Goal: Complete application form

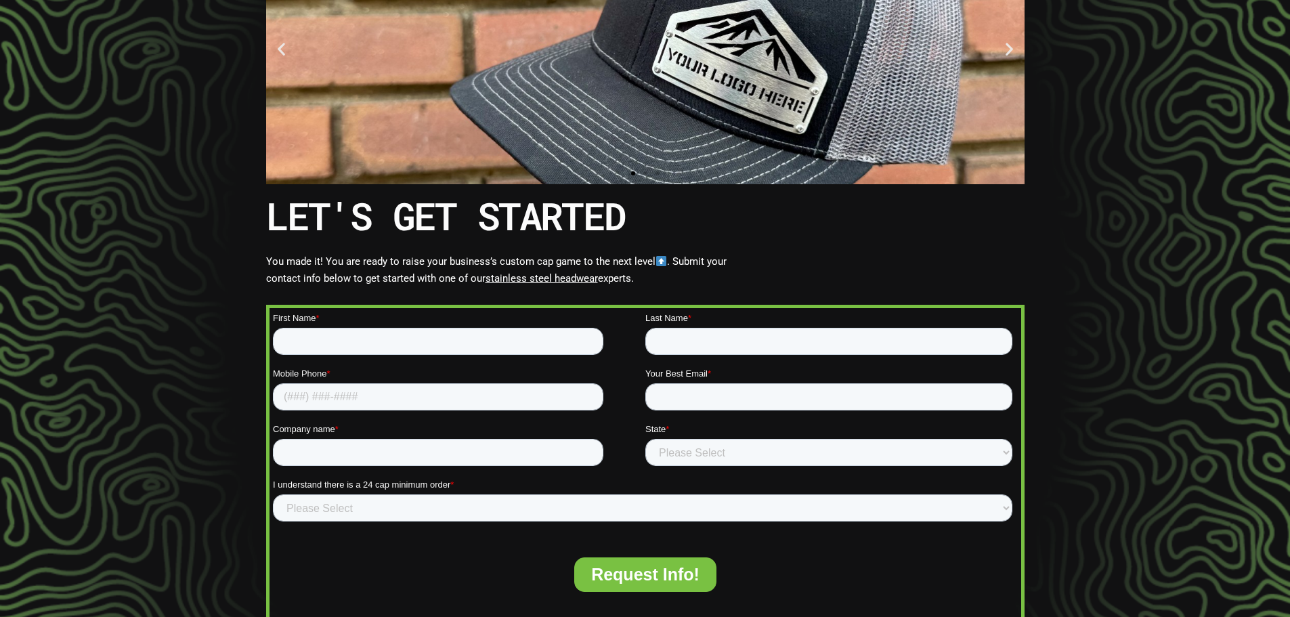
scroll to position [198, 0]
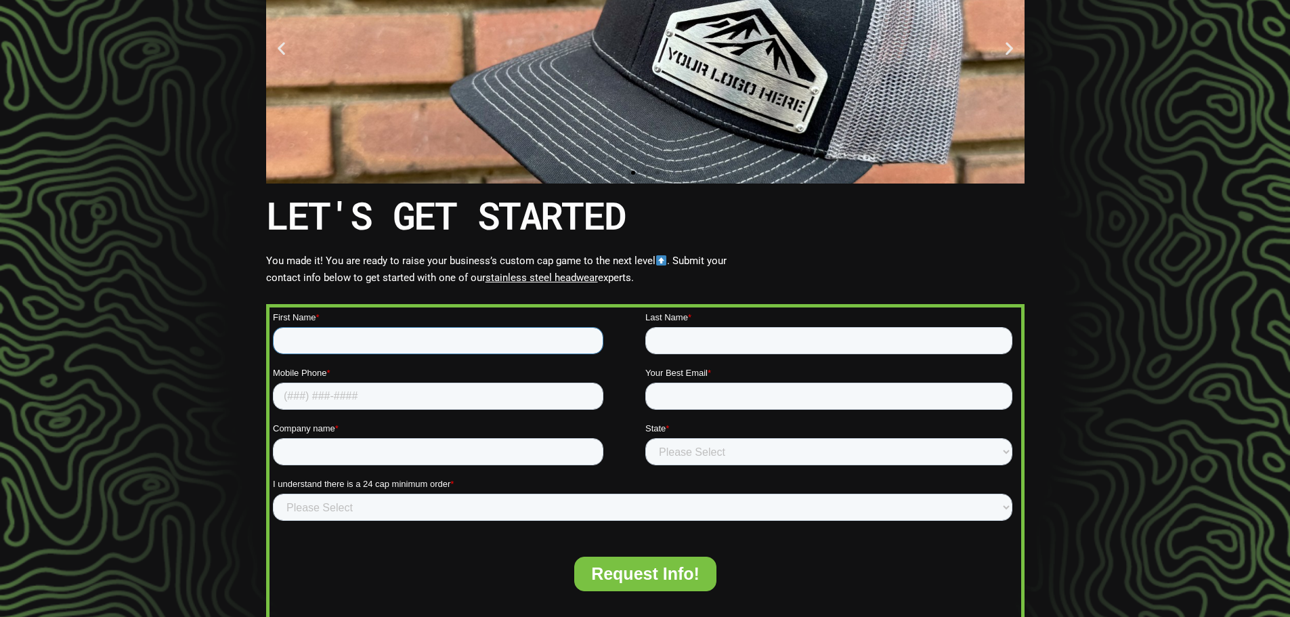
click at [346, 338] on input "First Name *" at bounding box center [437, 340] width 331 height 27
type input "Keith"
click at [685, 342] on input "Last Name *" at bounding box center [828, 340] width 367 height 27
type input "Metz"
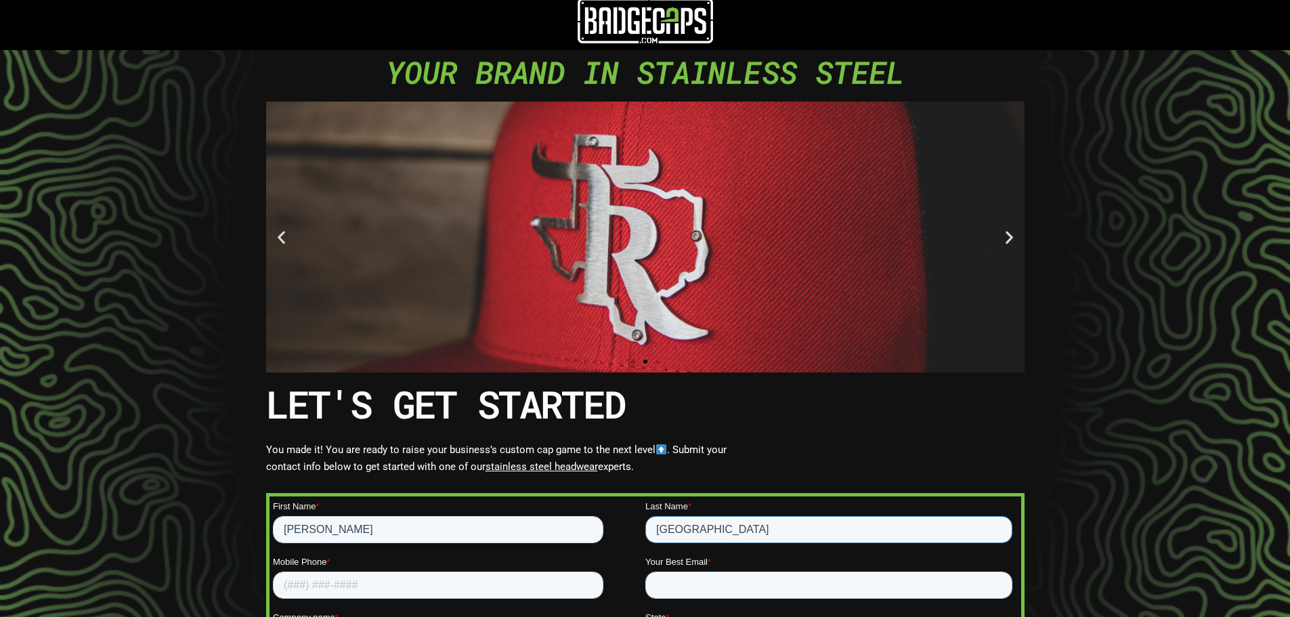
scroll to position [0, 0]
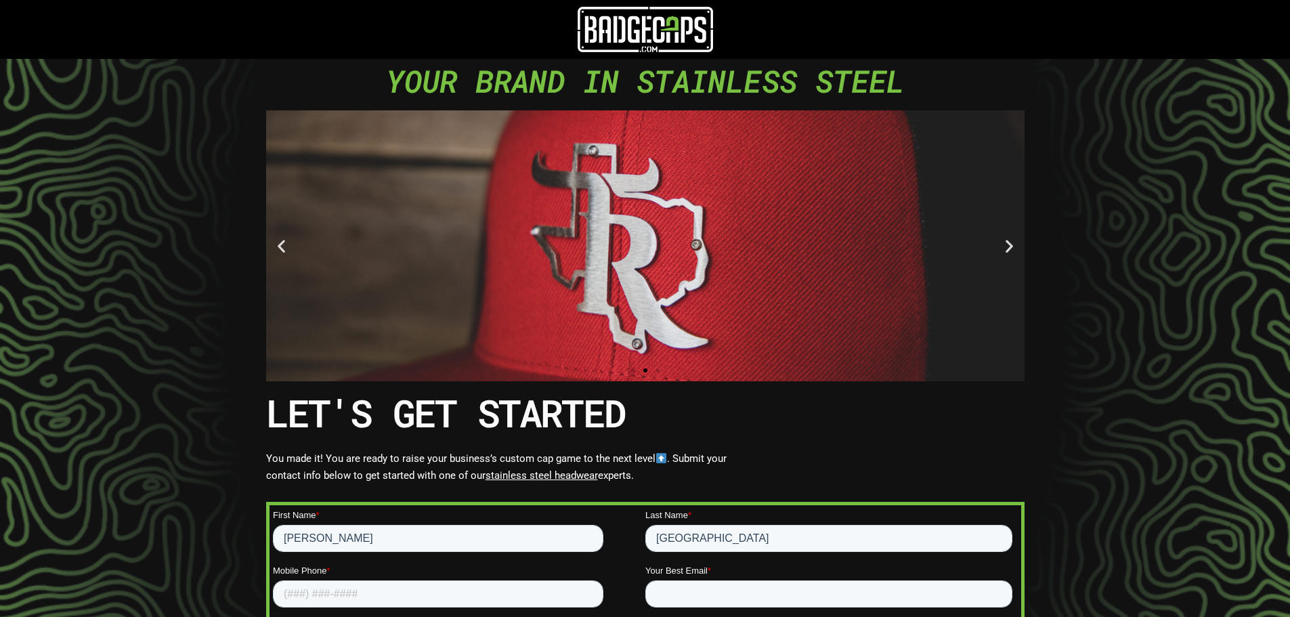
click at [1009, 251] on icon "Next slide" at bounding box center [1009, 245] width 17 height 17
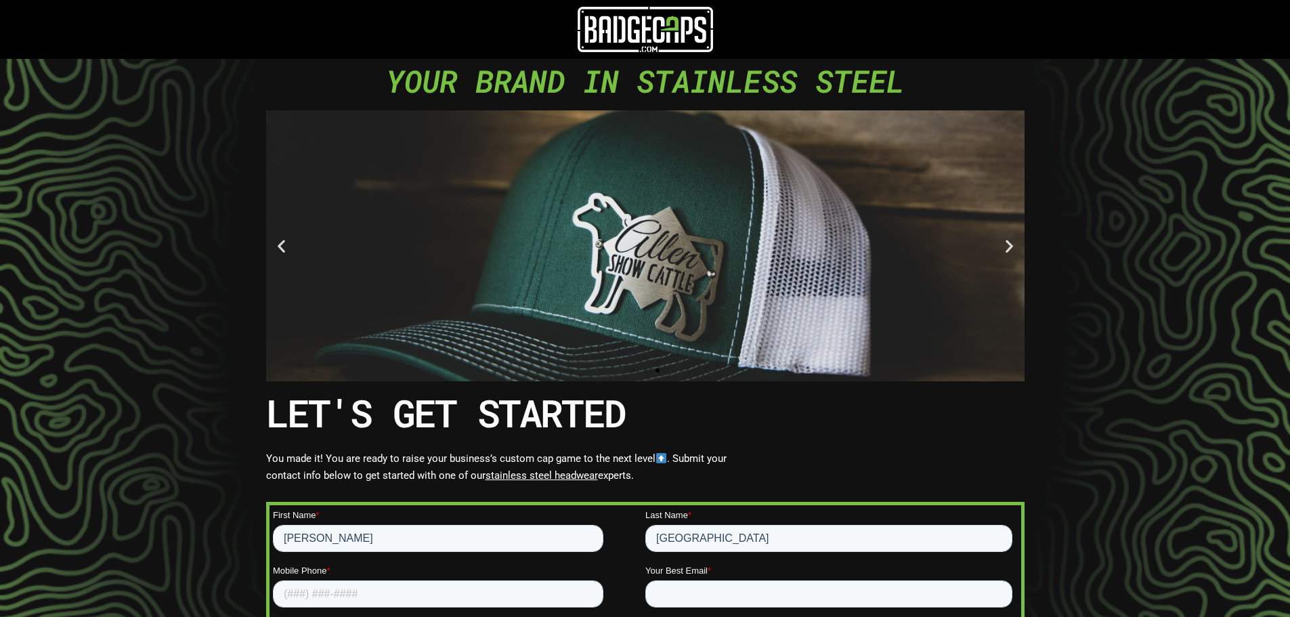
click at [1010, 251] on icon "Next slide" at bounding box center [1009, 245] width 17 height 17
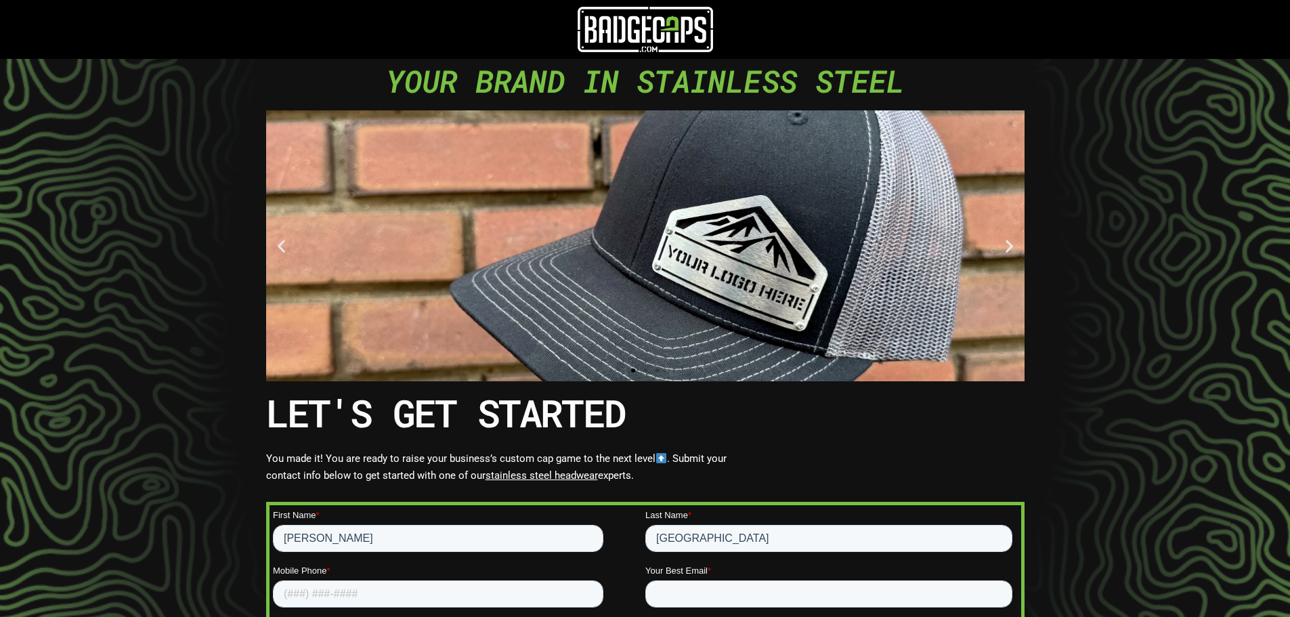
click at [1011, 251] on icon "Next slide" at bounding box center [1009, 245] width 17 height 17
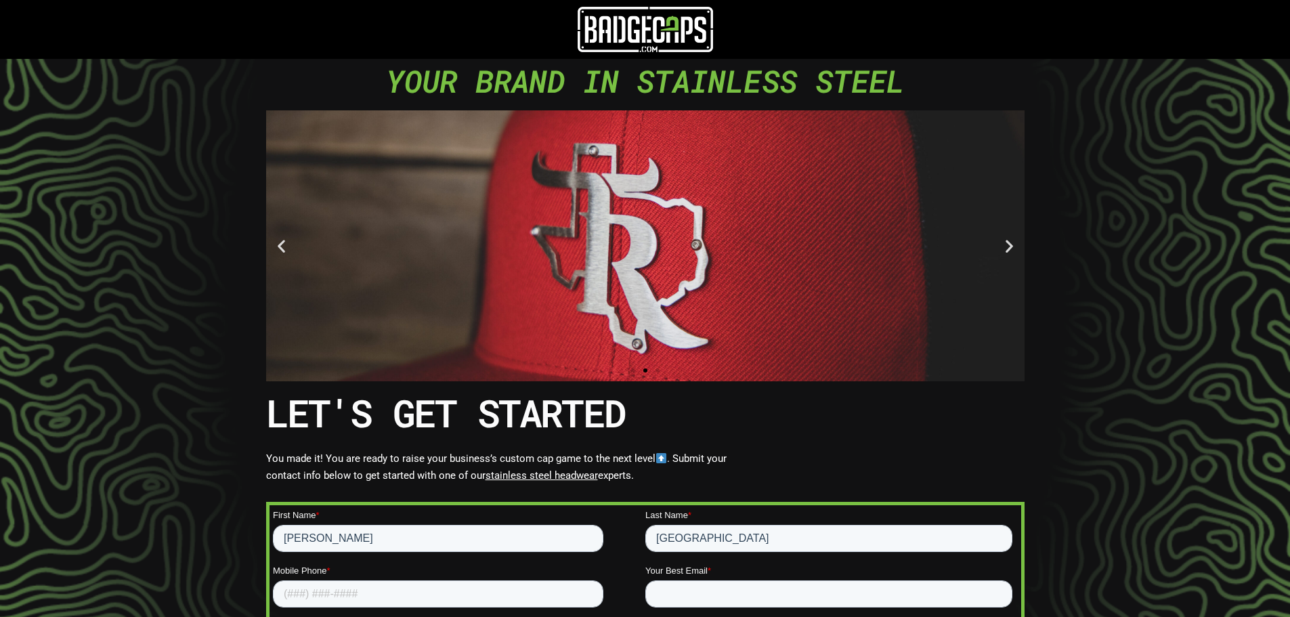
click at [1011, 251] on icon "Next slide" at bounding box center [1009, 245] width 17 height 17
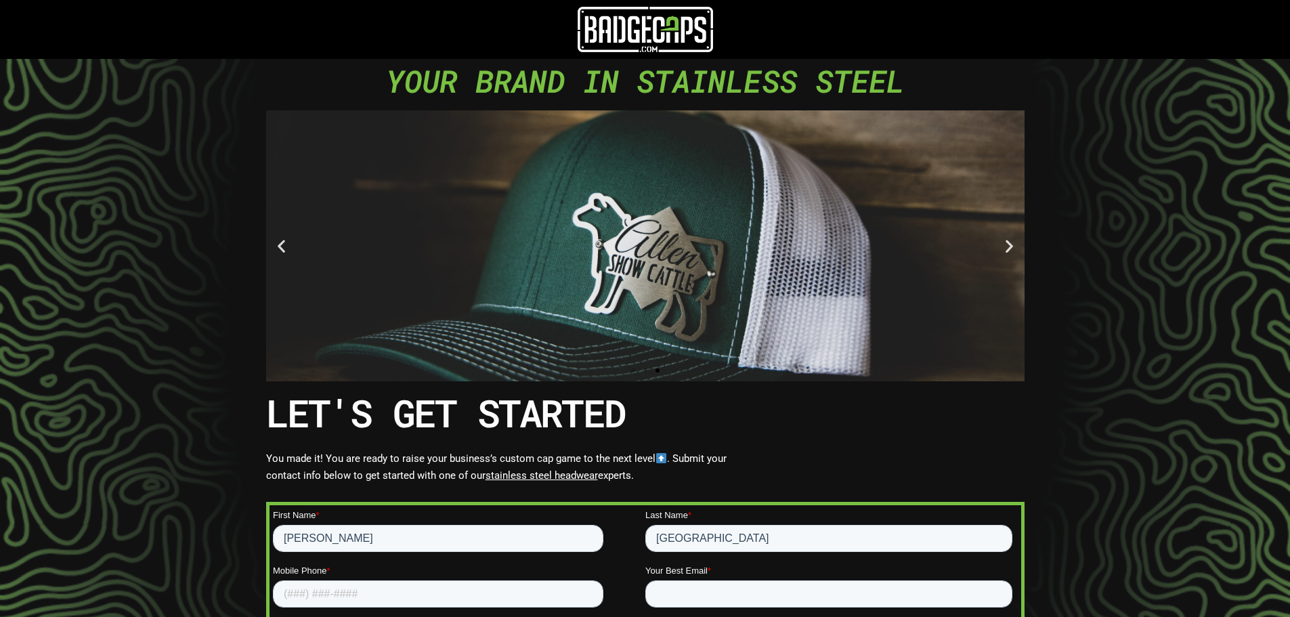
click at [1011, 251] on icon "Next slide" at bounding box center [1009, 245] width 17 height 17
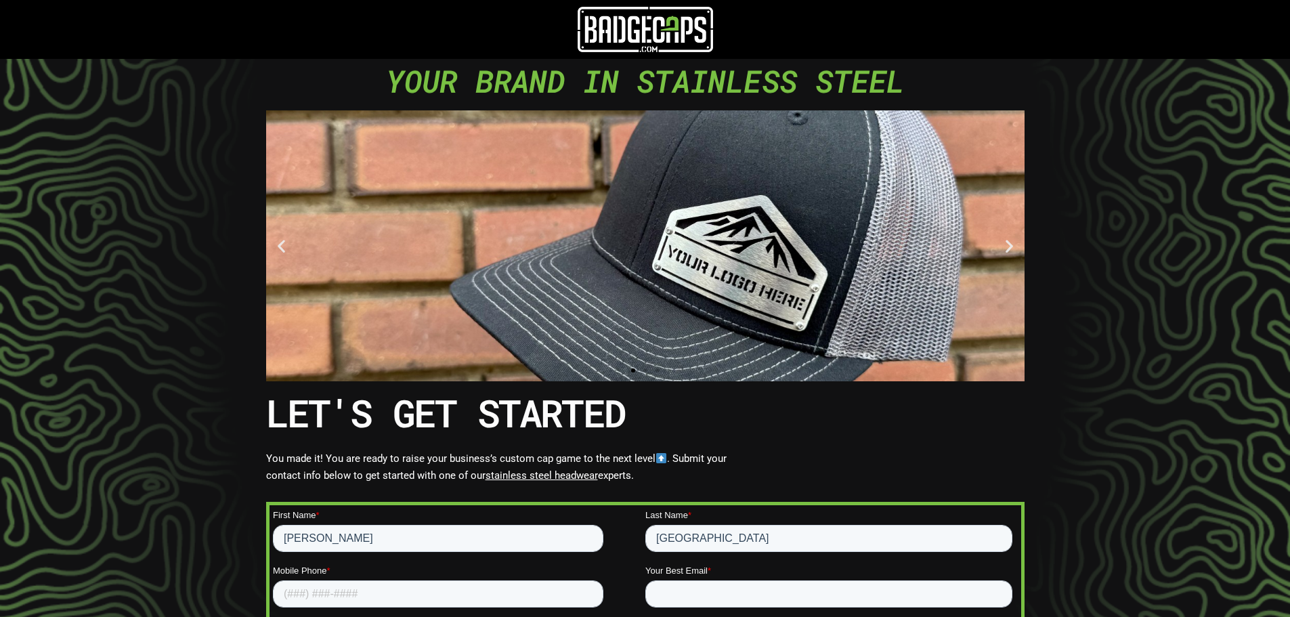
click at [1011, 251] on icon "Next slide" at bounding box center [1009, 245] width 17 height 17
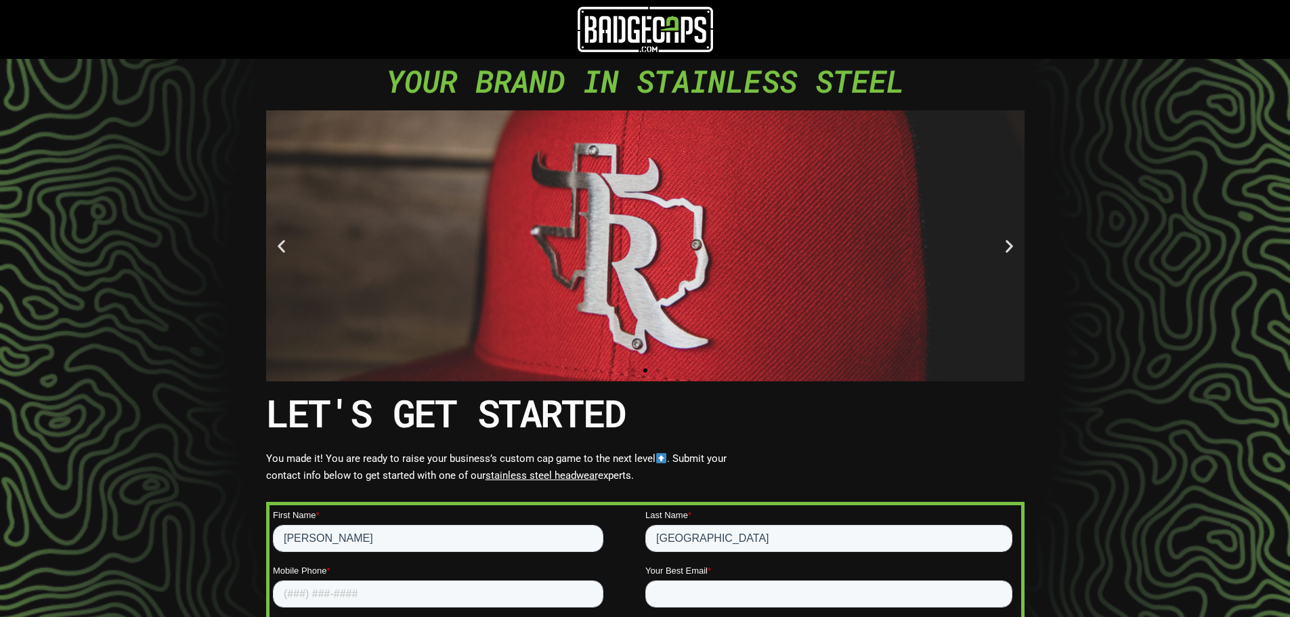
click at [648, 35] on img at bounding box center [645, 29] width 135 height 45
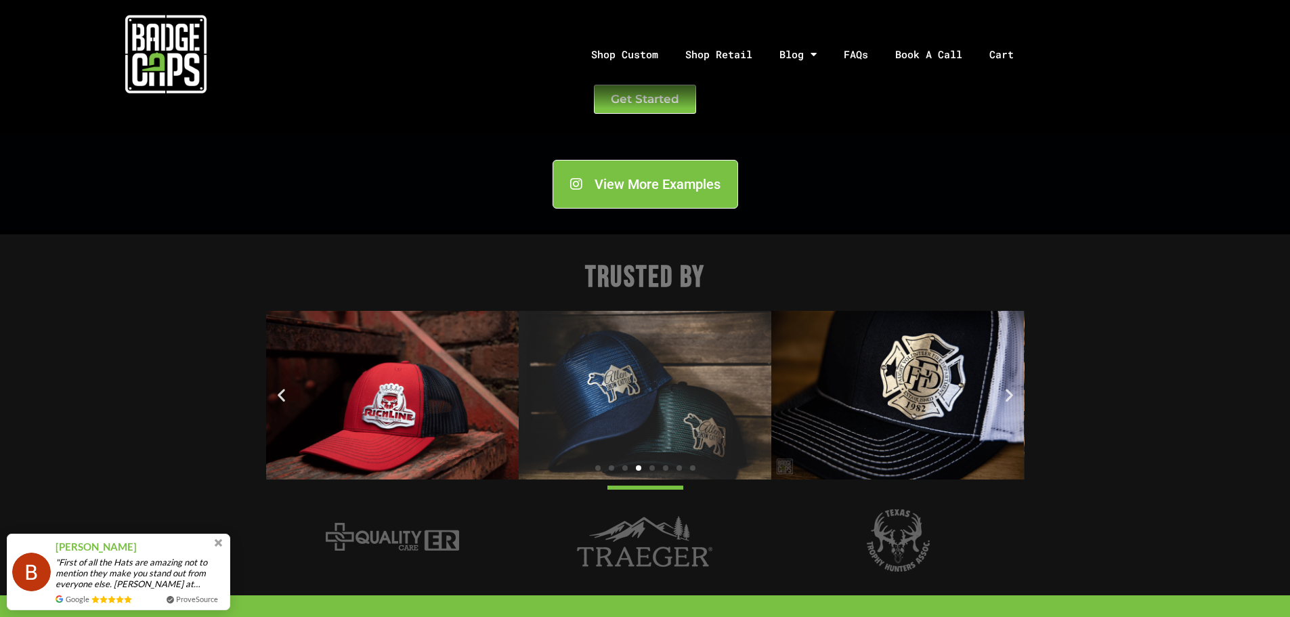
scroll to position [1626, 0]
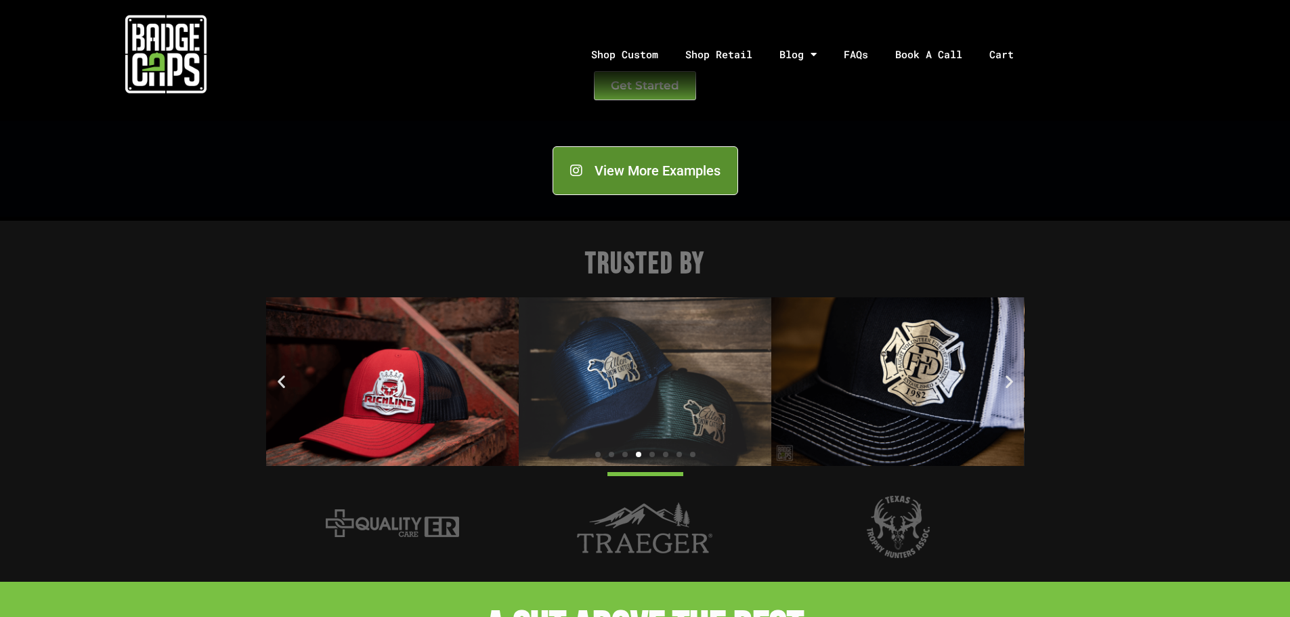
click at [629, 177] on span "View More Examples" at bounding box center [658, 171] width 126 height 14
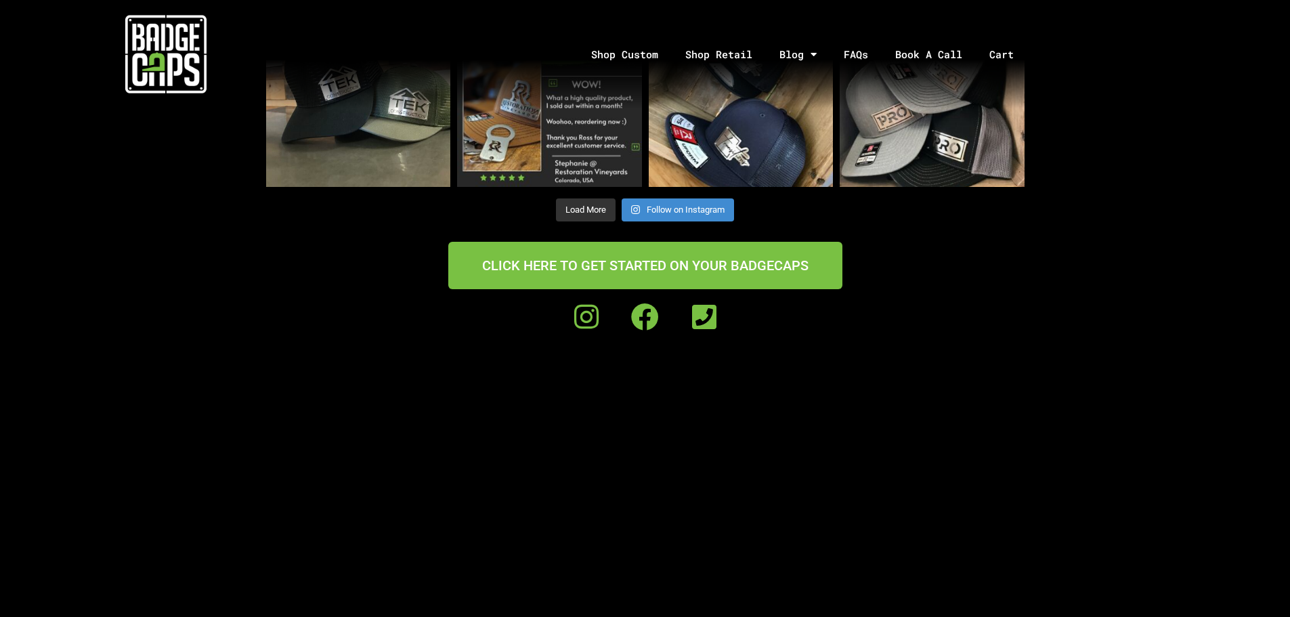
scroll to position [1287, 0]
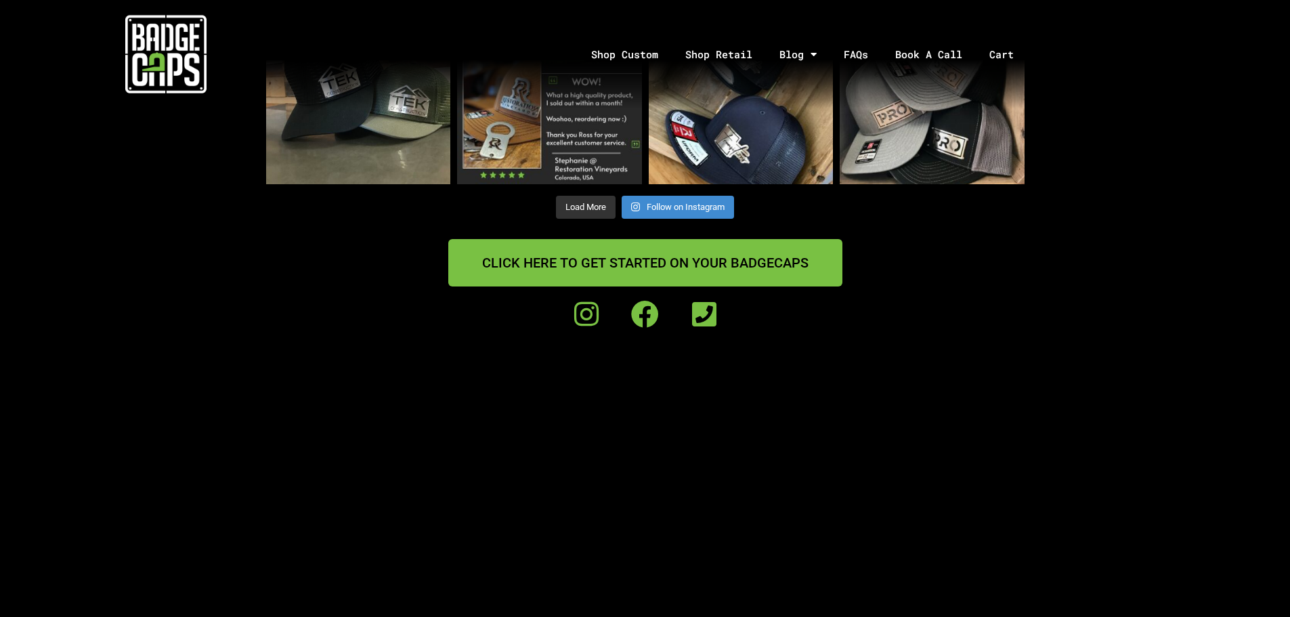
click at [644, 263] on span "CLICK HERE TO GET STARTED ON YOUR BADGECAPS" at bounding box center [645, 263] width 327 height 14
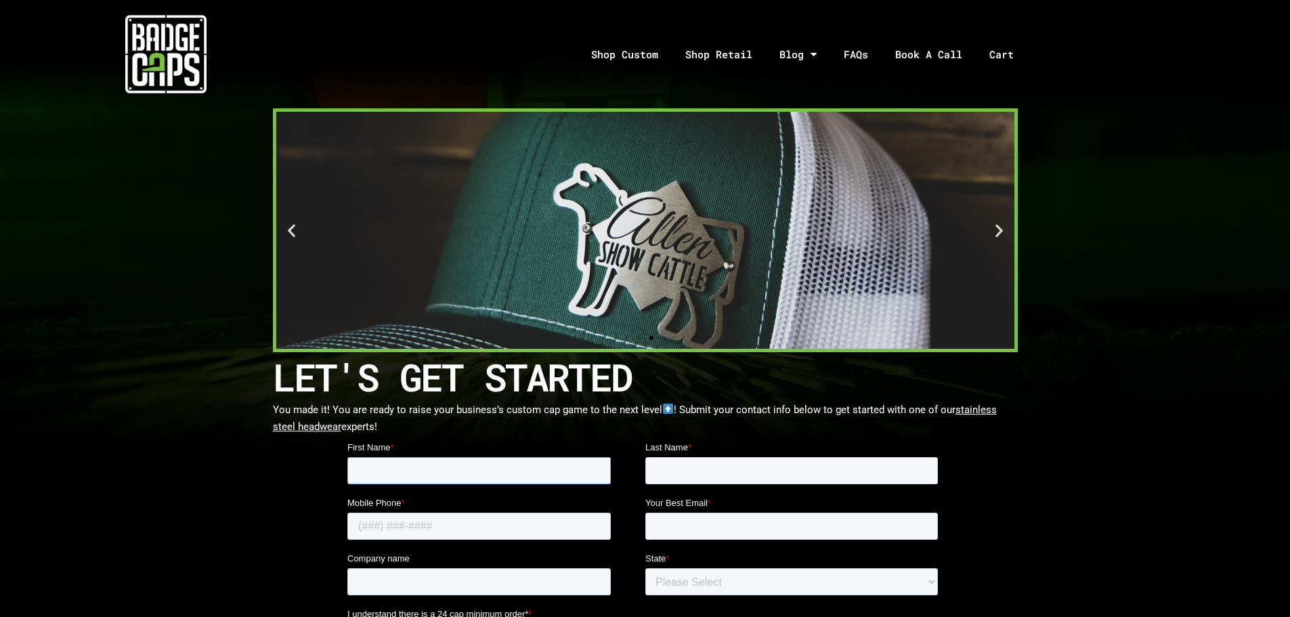
click at [373, 470] on input "First Name *" at bounding box center [479, 470] width 264 height 27
type input "[PERSON_NAME]"
click at [695, 456] on div "Last Name *" at bounding box center [794, 462] width 298 height 43
click at [701, 467] on input "Last Name *" at bounding box center [791, 470] width 293 height 27
type input "Metz"
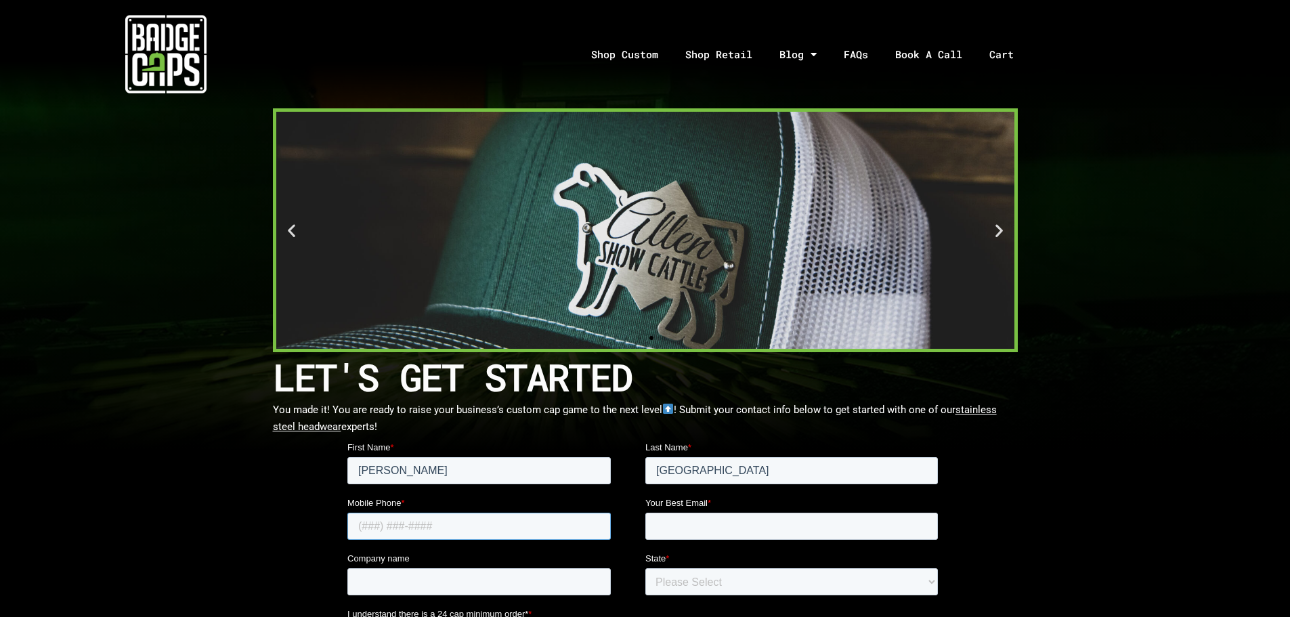
click at [427, 524] on input "Mobile Phone *" at bounding box center [479, 526] width 264 height 27
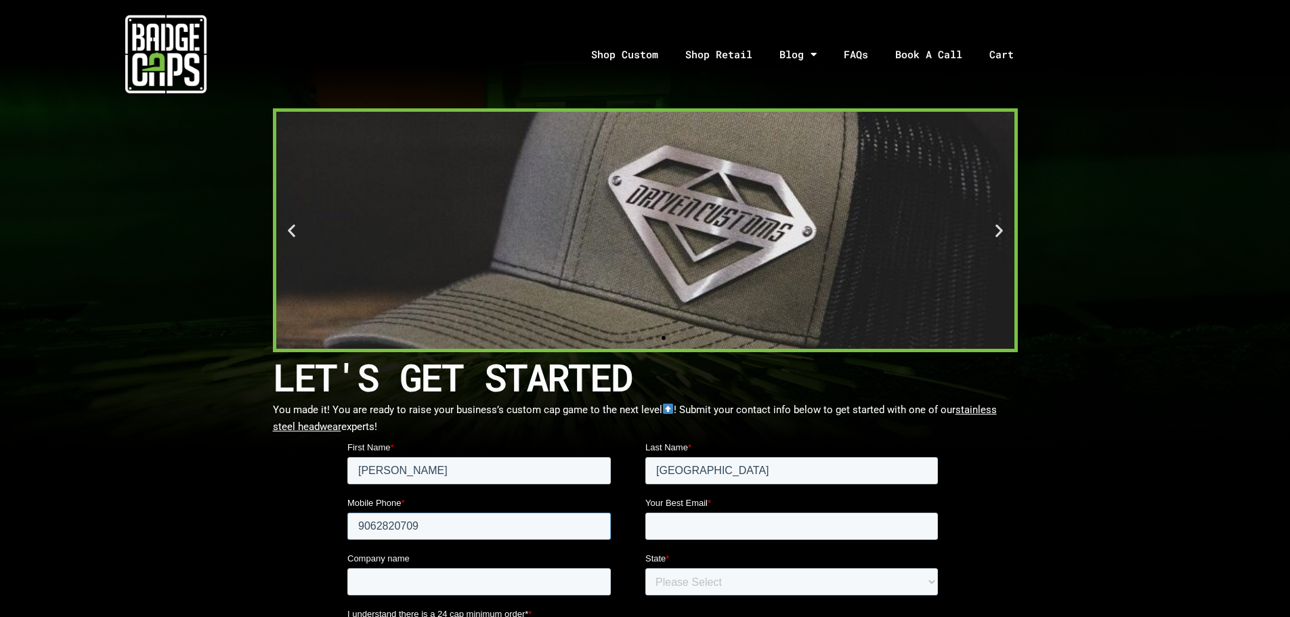
type input "9062820709"
click at [495, 549] on fieldset "Mobile Phone * 9062820709 Your Best Email *" at bounding box center [645, 525] width 596 height 56
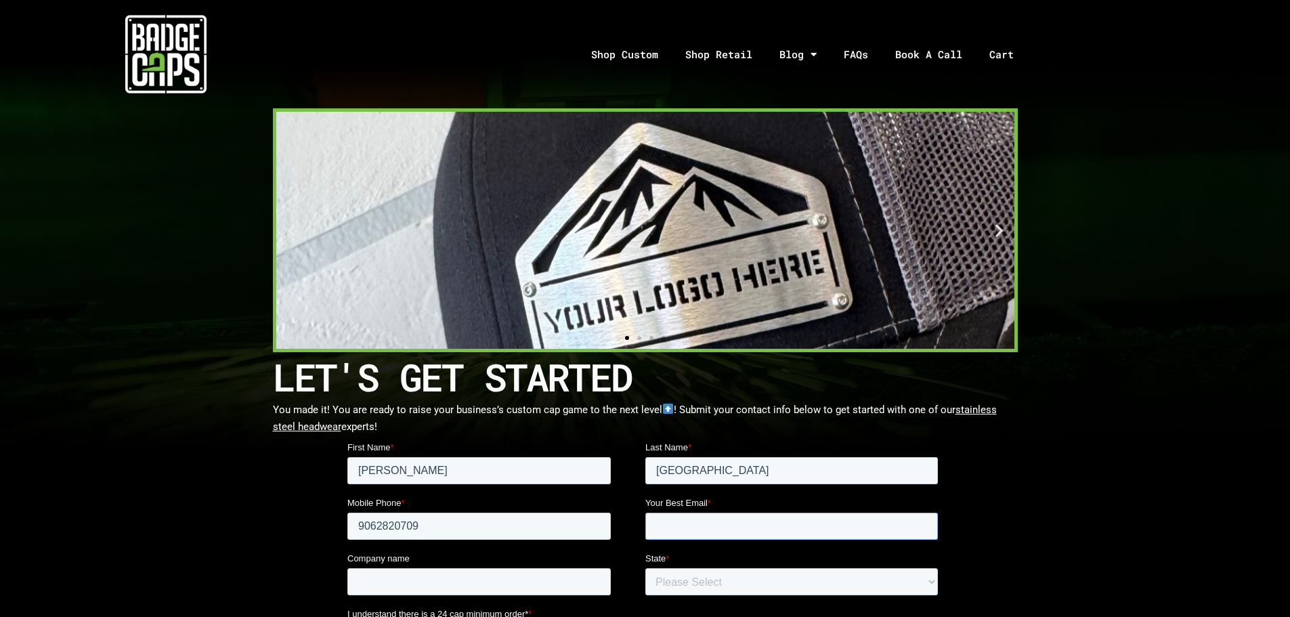
click at [705, 526] on input "Your Best Email *" at bounding box center [791, 526] width 293 height 27
type input "kmetz@baccocc.com"
click at [385, 574] on input "Company name" at bounding box center [479, 581] width 264 height 27
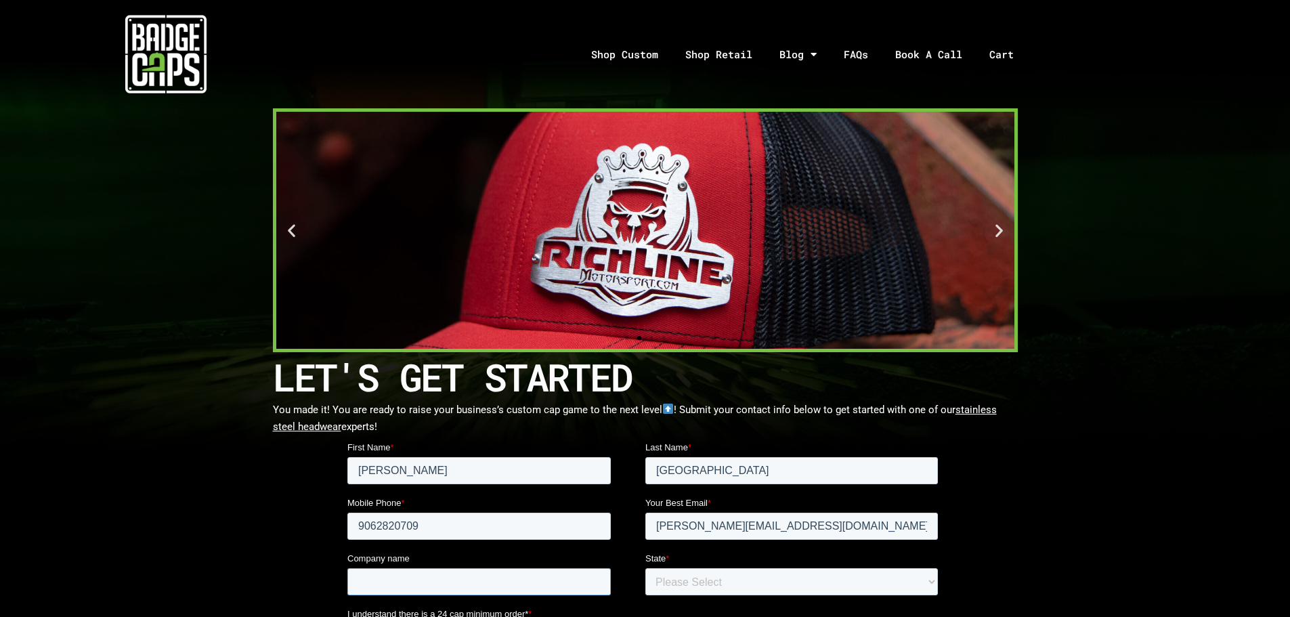
type input "Bacco Construction Company"
click at [734, 586] on select "Please Select Outside of USA Alabama Alaska Arizona Arkansas California Colorad…" at bounding box center [791, 581] width 293 height 27
select select "Michigan"
click at [645, 568] on select "Please Select Outside of USA Alabama Alaska Arizona Arkansas California Colorad…" at bounding box center [791, 581] width 293 height 27
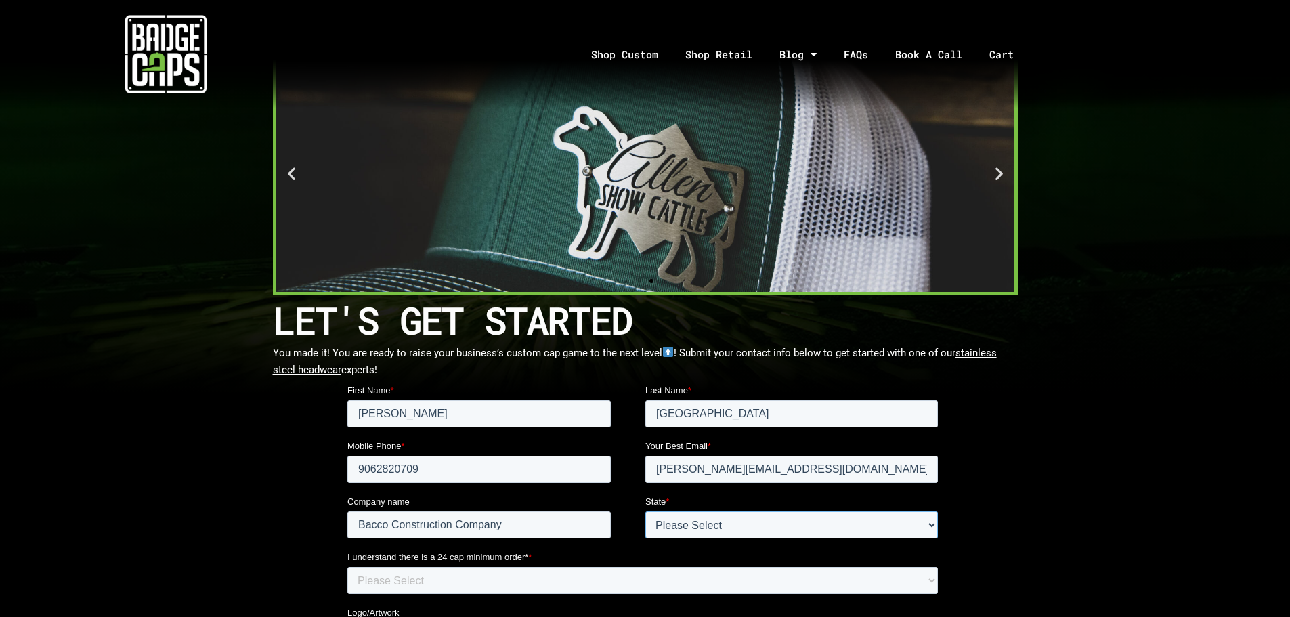
scroll to position [203, 0]
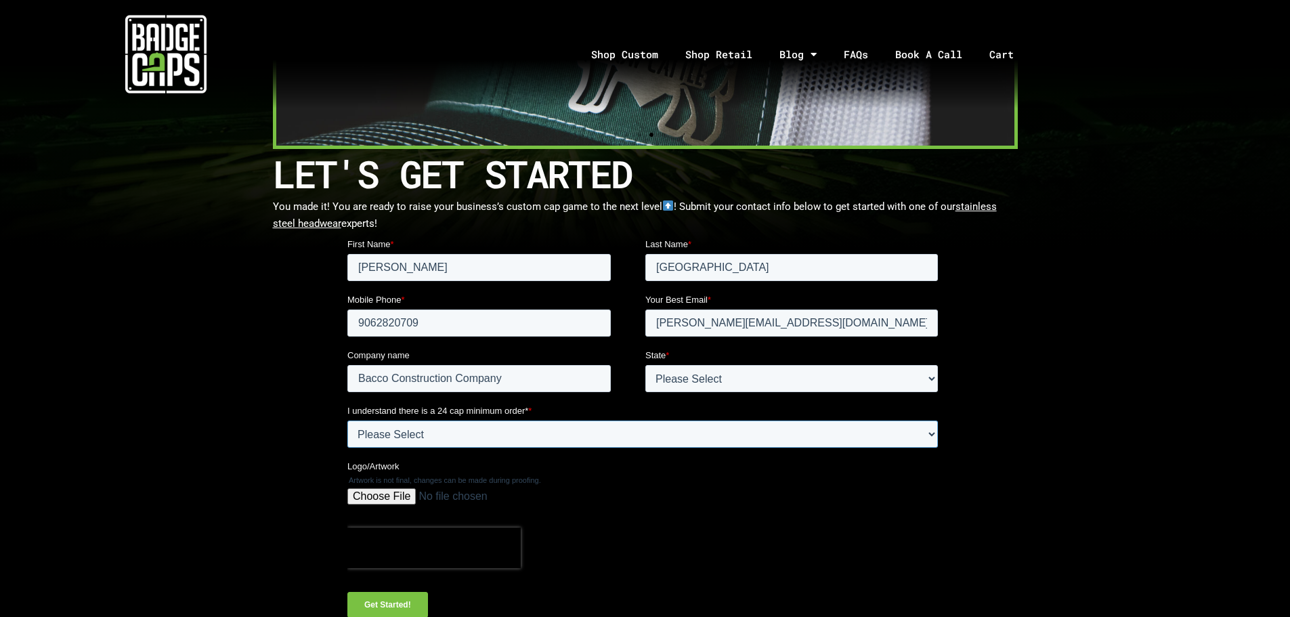
click at [413, 433] on select "Please Select Yes" at bounding box center [642, 434] width 591 height 27
select select "Yes"
click at [347, 421] on select "Please Select Yes" at bounding box center [642, 434] width 591 height 27
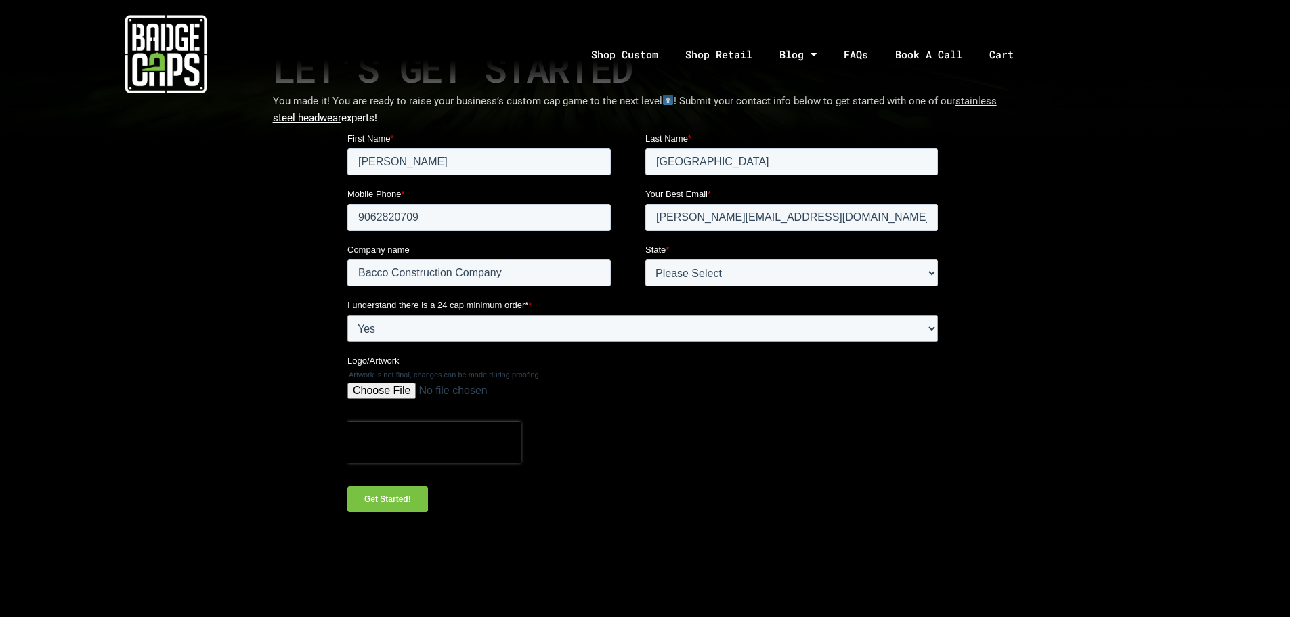
scroll to position [339, 0]
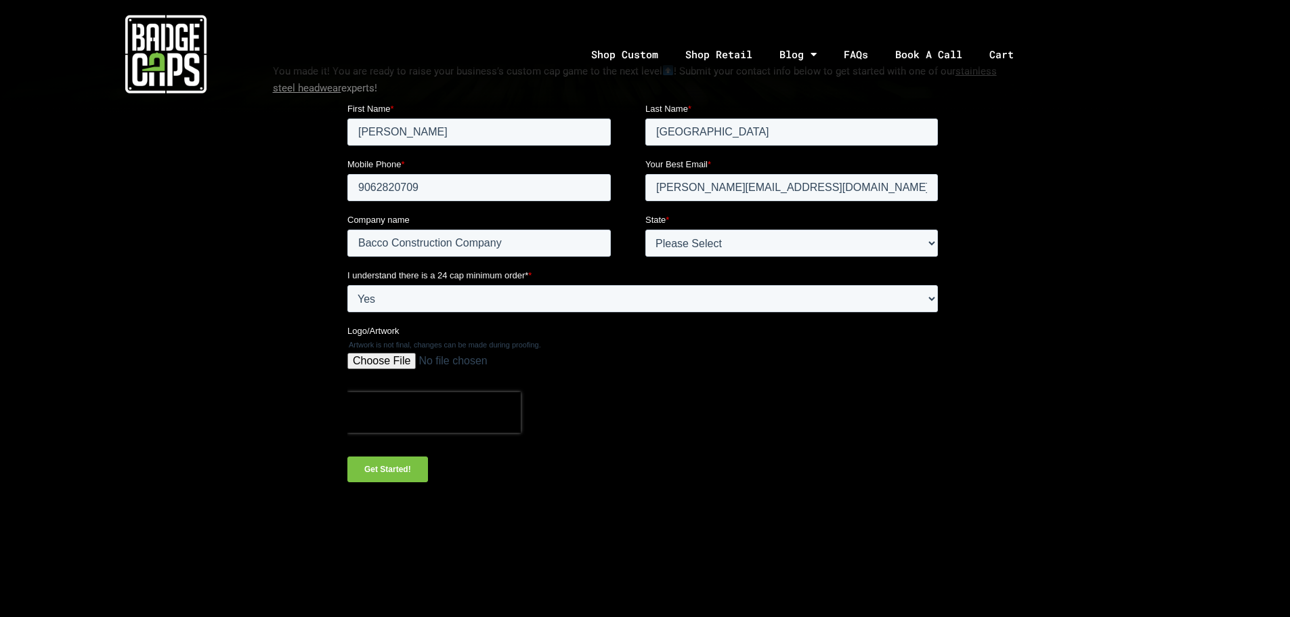
click at [375, 359] on input "Logo/Artwork" at bounding box center [642, 366] width 591 height 27
click at [368, 362] on input "Logo/Artwork" at bounding box center [642, 366] width 591 height 27
type input "C:\fakepath\Bacco Logo with Road Only.jpg"
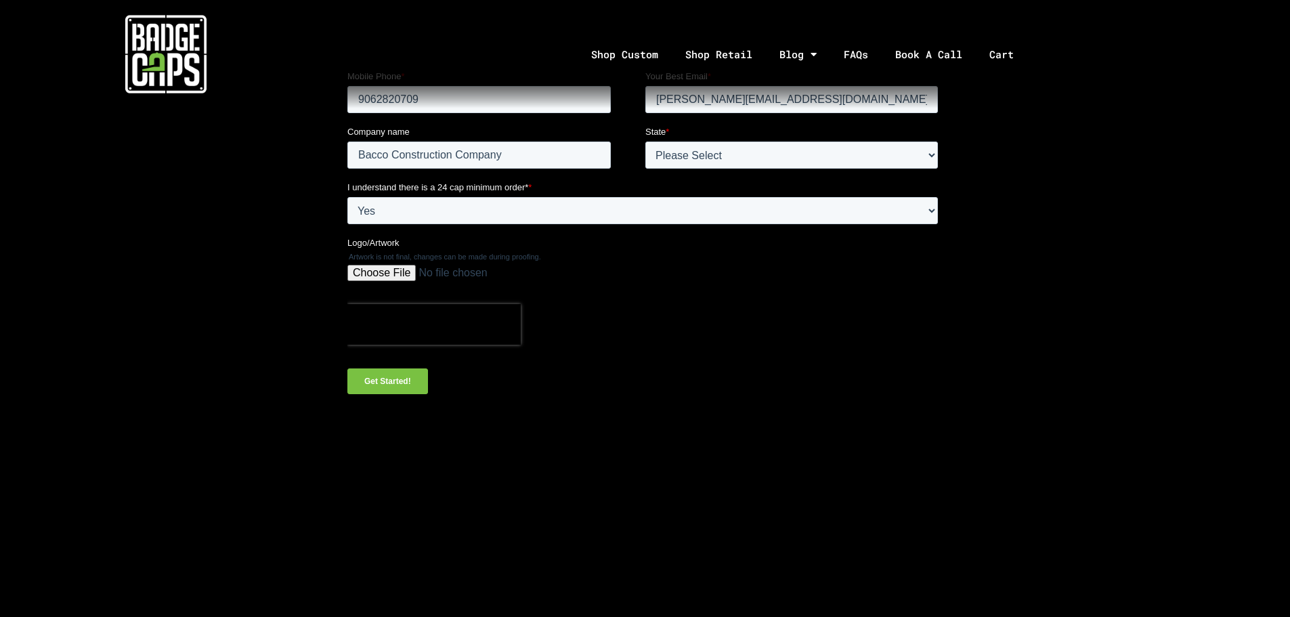
scroll to position [474, 0]
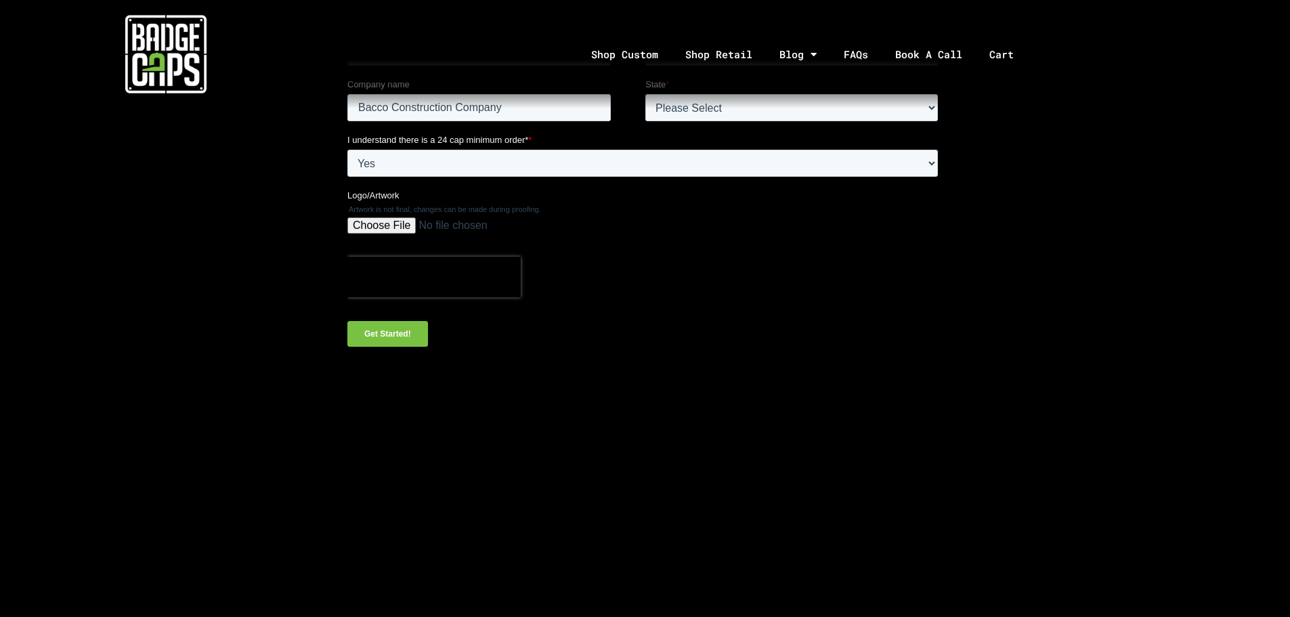
click at [385, 332] on input "Get Started!" at bounding box center [387, 335] width 81 height 26
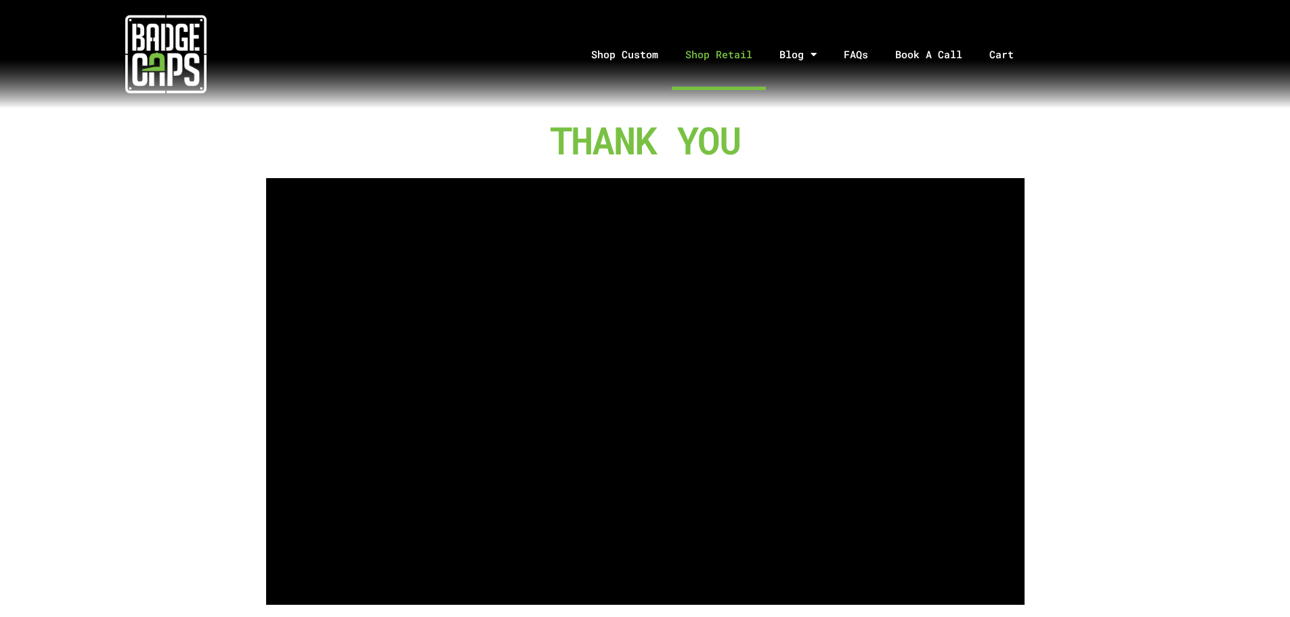
click at [709, 58] on link "Shop Retail" at bounding box center [719, 54] width 94 height 71
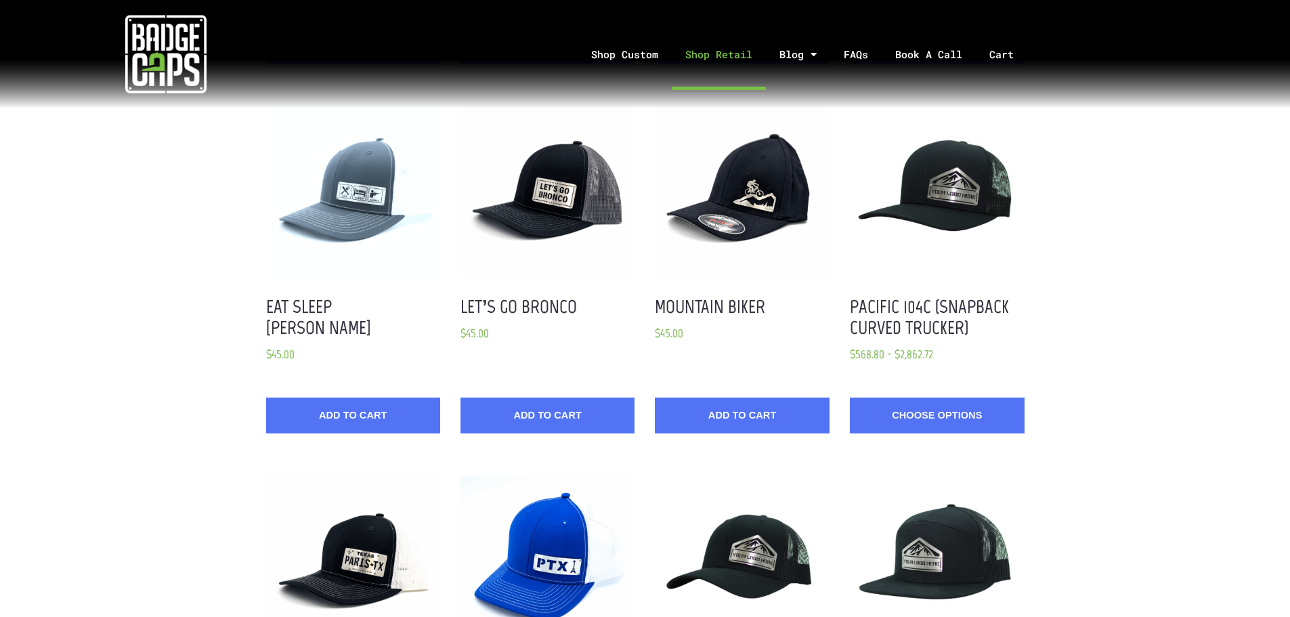
scroll to position [406, 0]
